Goal: Task Accomplishment & Management: Complete application form

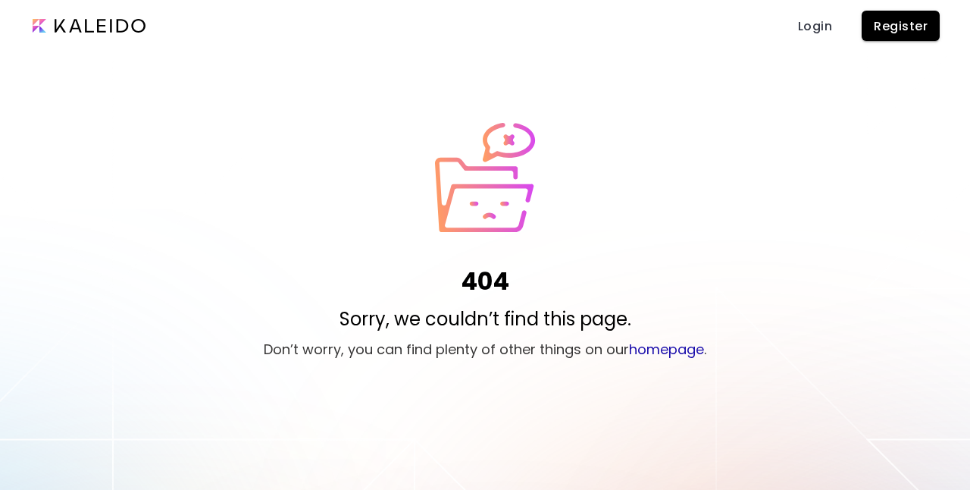
click at [921, 28] on span "Register" at bounding box center [901, 26] width 54 height 16
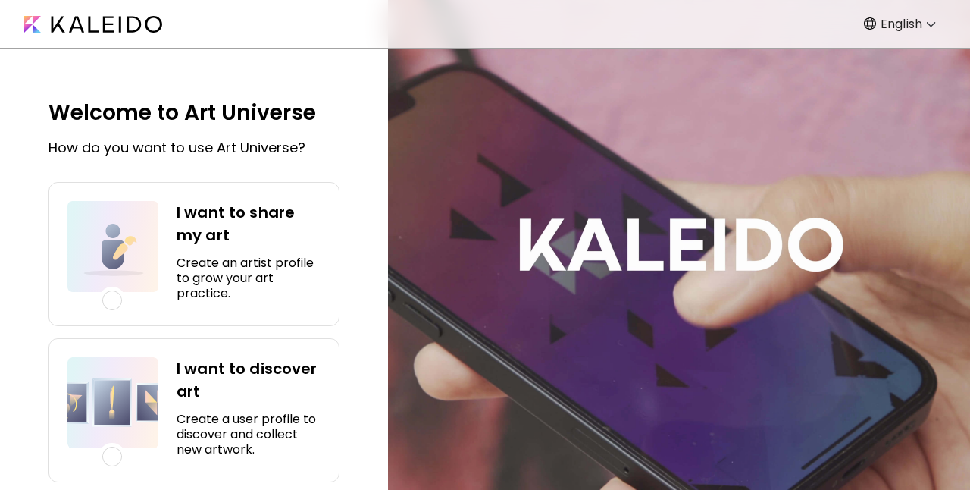
click at [933, 24] on img at bounding box center [931, 23] width 9 height 5
click at [929, 25] on img at bounding box center [931, 23] width 9 height 5
click at [930, 25] on img at bounding box center [931, 23] width 9 height 5
click at [928, 24] on img at bounding box center [931, 23] width 9 height 5
click at [893, 26] on body "English ******* Welcome to Art Universe How do you want to use Art Universe? I …" at bounding box center [485, 245] width 970 height 490
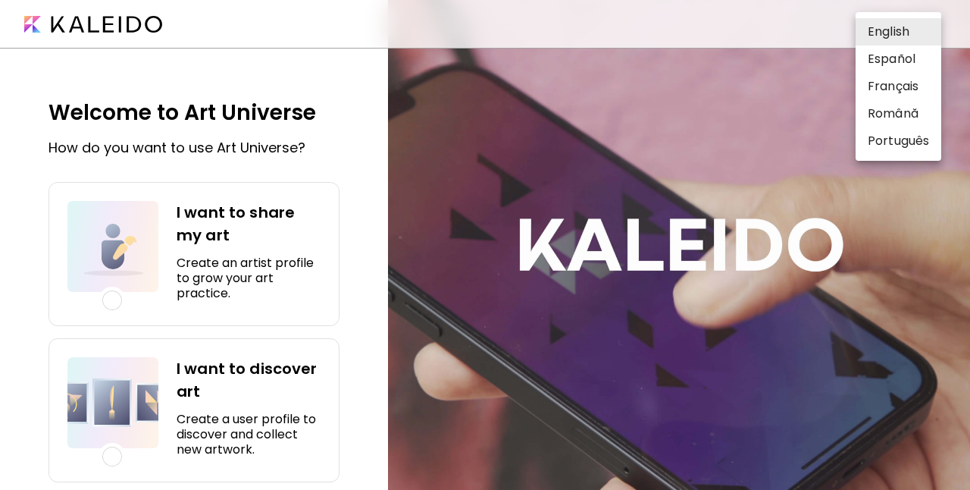
click at [912, 155] on li "Português" at bounding box center [899, 140] width 86 height 27
type input "**********"
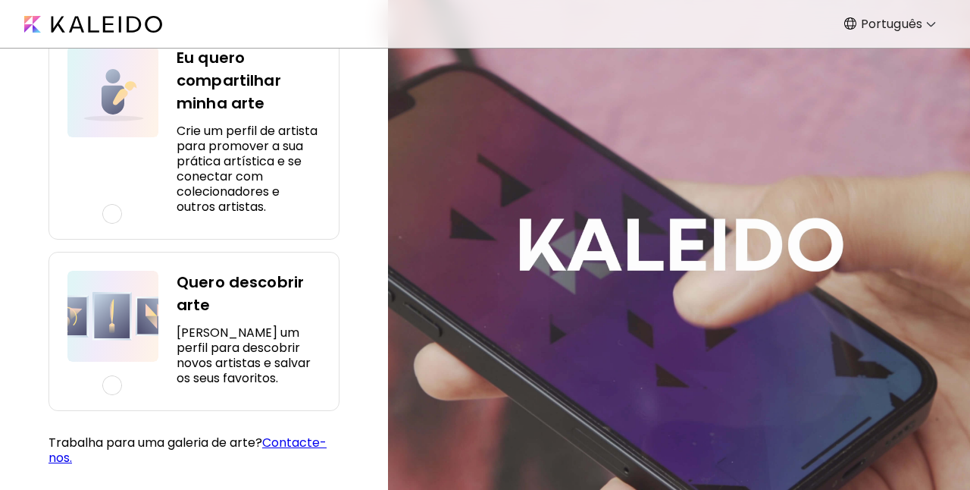
scroll to position [186, 0]
click at [114, 215] on div at bounding box center [112, 214] width 20 height 20
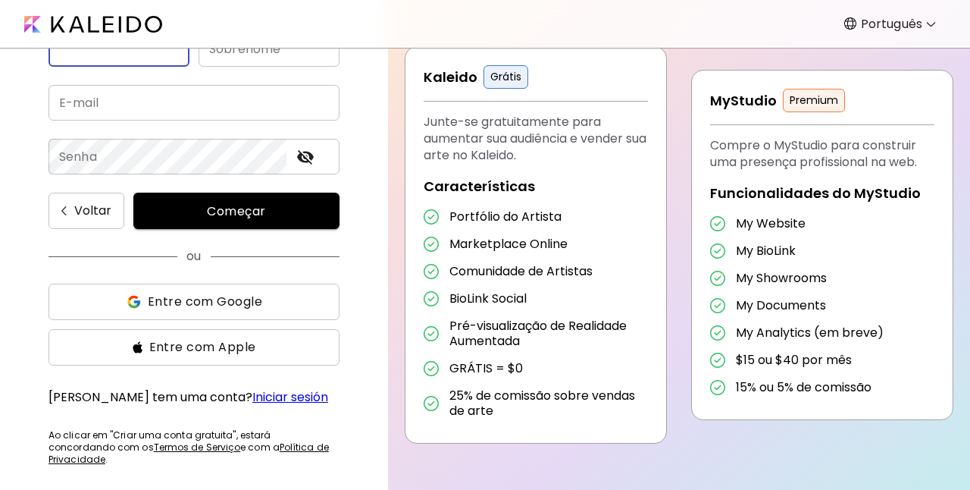
scroll to position [185, 0]
